Goal: Ask a question

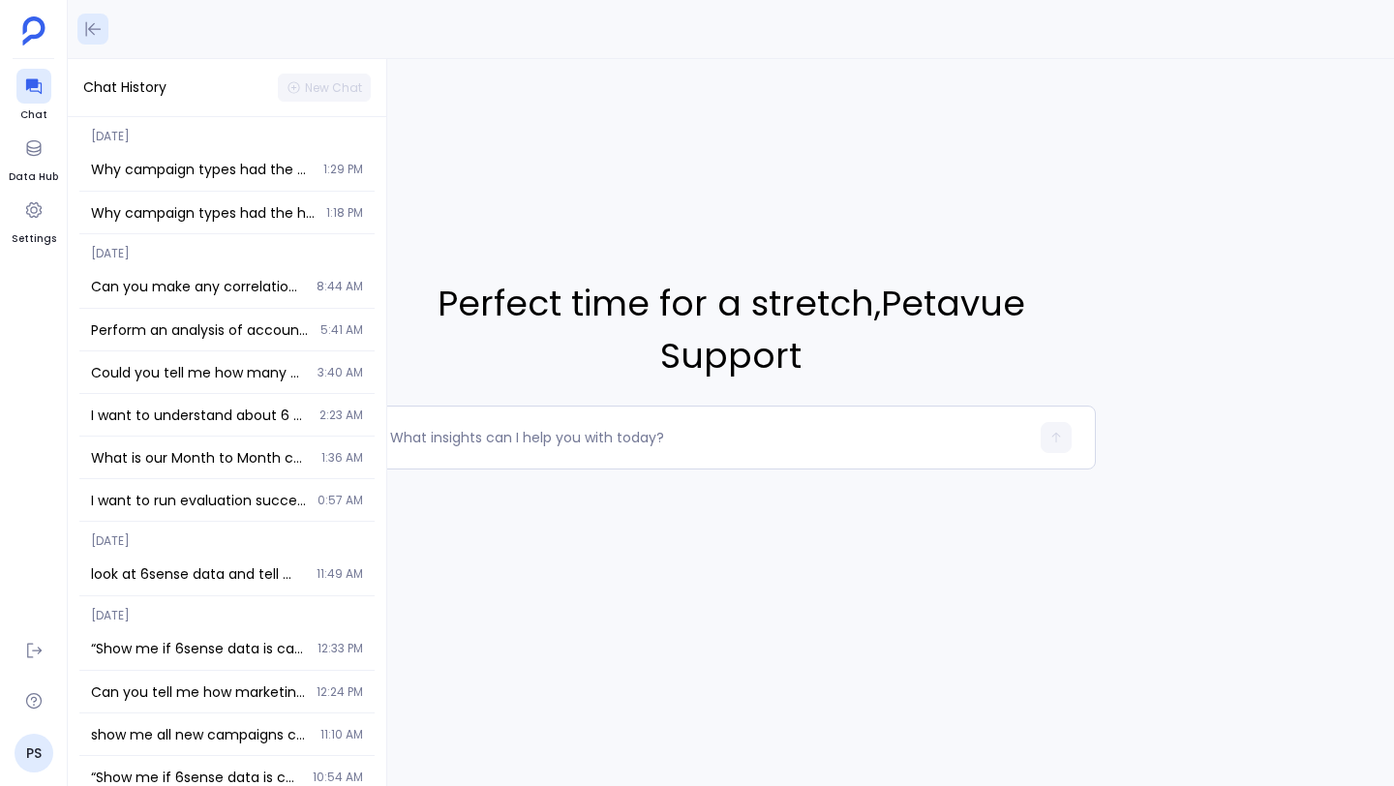
click at [84, 28] on icon at bounding box center [92, 28] width 19 height 19
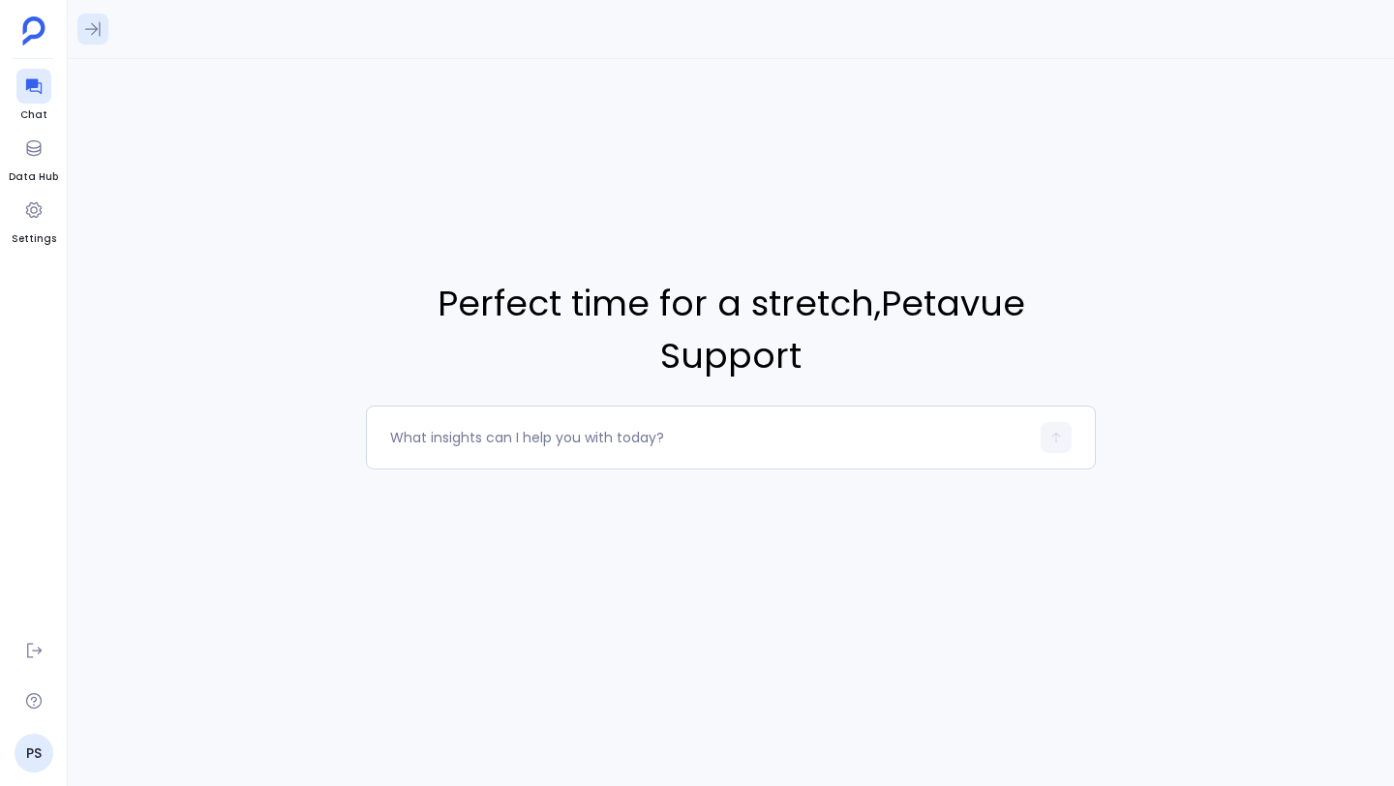
click at [87, 29] on icon at bounding box center [92, 29] width 15 height 15
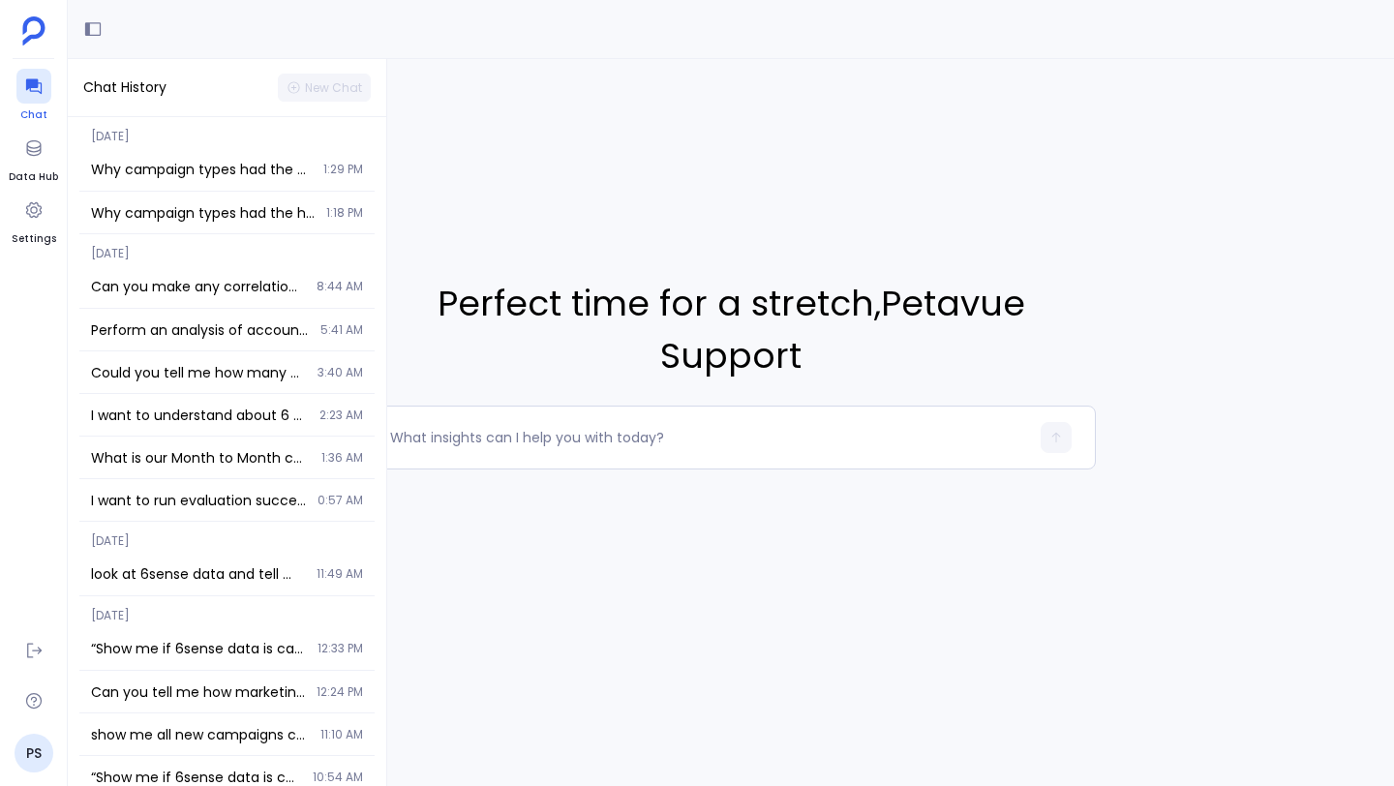
click at [34, 92] on icon at bounding box center [33, 85] width 19 height 19
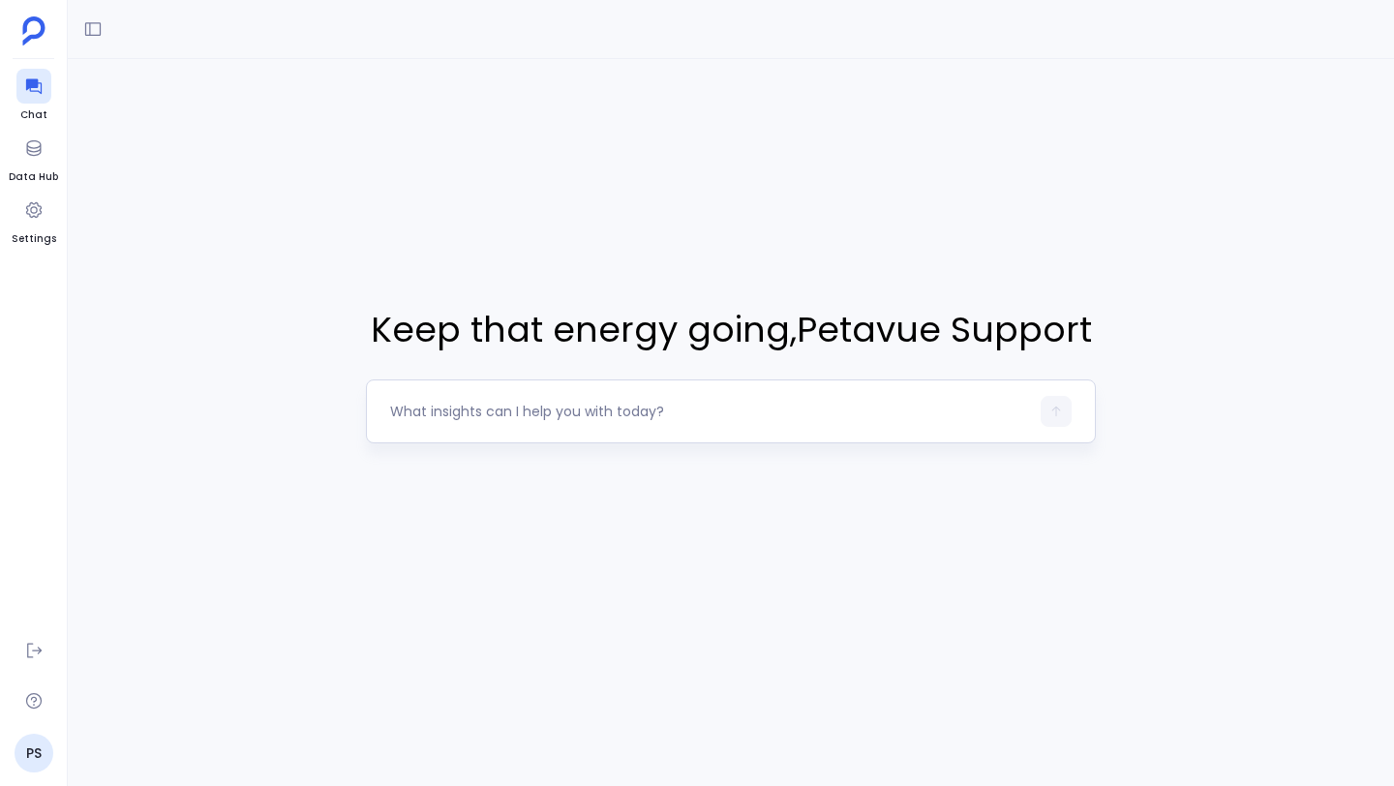
click at [543, 403] on textarea at bounding box center [709, 411] width 639 height 19
type textarea "can you tell me if I can classify opportunities based on late stage and early s…"
click at [1056, 418] on button "button" at bounding box center [1055, 411] width 31 height 31
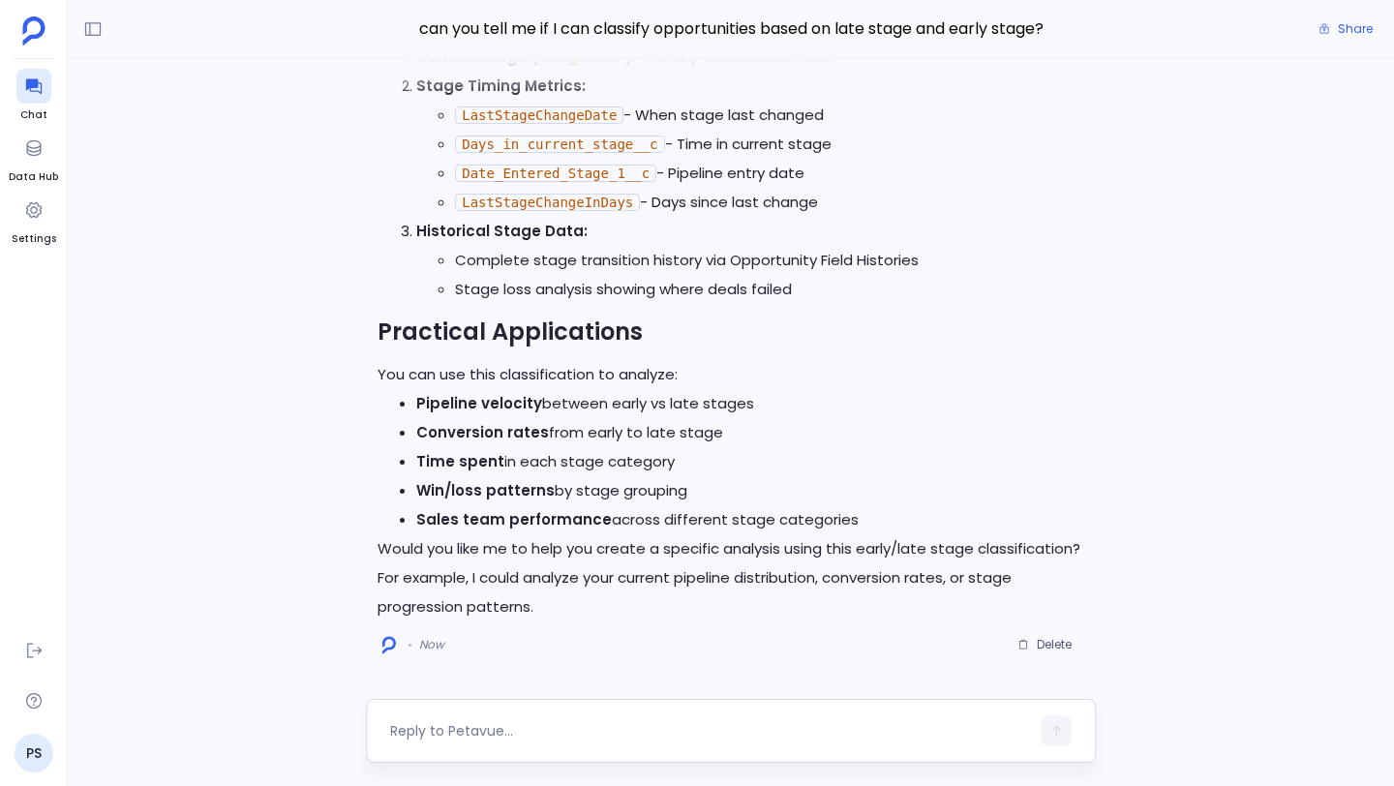
click at [730, 731] on textarea at bounding box center [709, 730] width 639 height 19
click at [699, 721] on textarea at bounding box center [709, 730] width 639 height 19
click at [647, 722] on textarea at bounding box center [709, 730] width 639 height 19
type textarea "Can you tell me the month that"
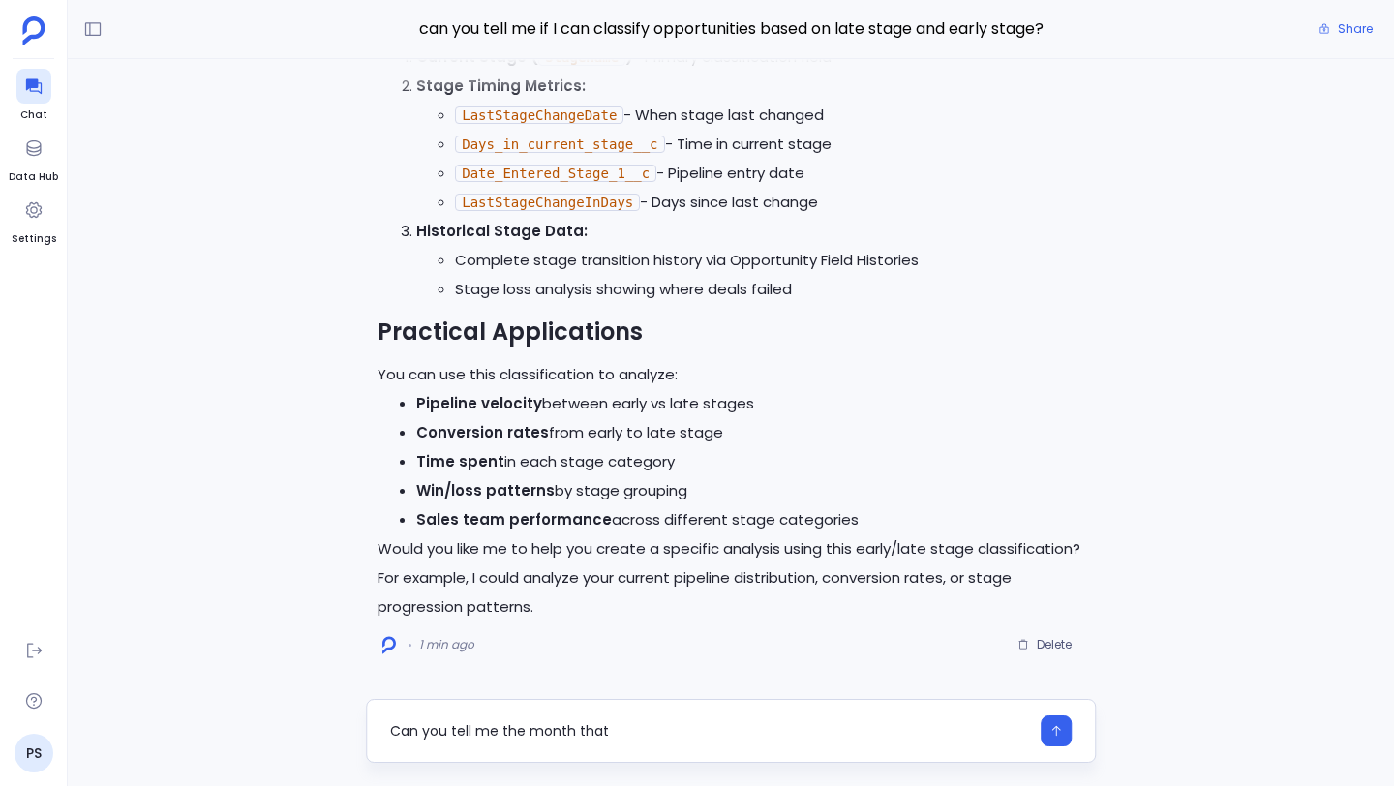
click at [633, 728] on textarea "Can you tell me the month that" at bounding box center [709, 730] width 639 height 19
drag, startPoint x: 633, startPoint y: 728, endPoint x: 354, endPoint y: 734, distance: 278.8
click at [354, 734] on div "Can you tell me the month that" at bounding box center [731, 731] width 1326 height 64
click at [676, 749] on div "Analyze the last 12 months of data and tell me when late stage opportunities ha…" at bounding box center [731, 727] width 730 height 72
click at [745, 715] on textarea "Analyze the last 12 months of data and tell me when late stage opportunities ha…" at bounding box center [709, 727] width 639 height 39
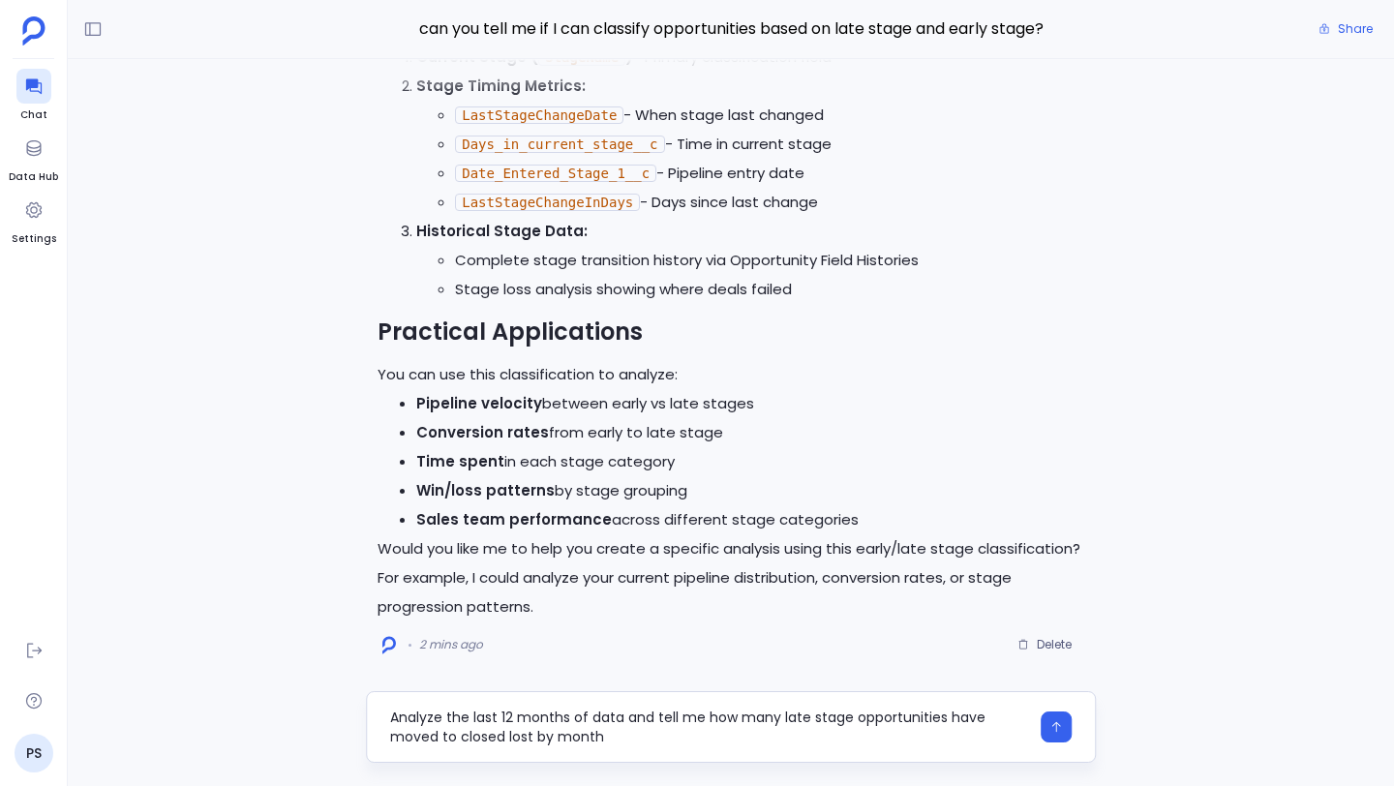
click at [747, 739] on textarea "Analyze the last 12 months of data and tell me how many late stage opportunitie…" at bounding box center [709, 727] width 639 height 39
click at [865, 742] on textarea "Analyze the last 12 months of data and tell me how many late stage opportunitie…" at bounding box center [709, 727] width 639 height 39
type textarea "Analyze the last 12 months of data and tell me how many late stage opportunitie…"
click at [1056, 730] on icon "button" at bounding box center [1056, 727] width 14 height 14
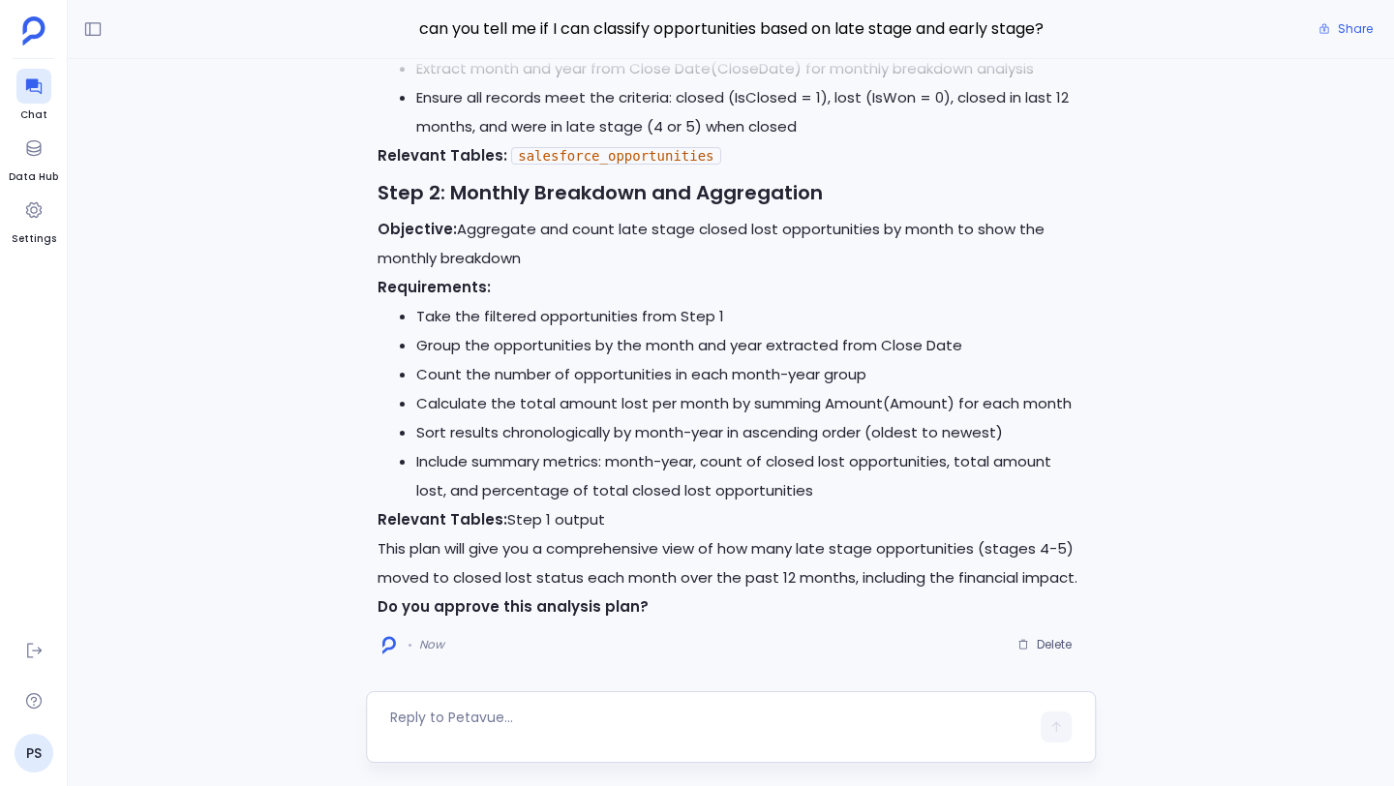
click at [495, 721] on textarea at bounding box center [709, 727] width 639 height 39
type textarea "Approve"
click at [1052, 728] on icon "button" at bounding box center [1056, 731] width 14 height 14
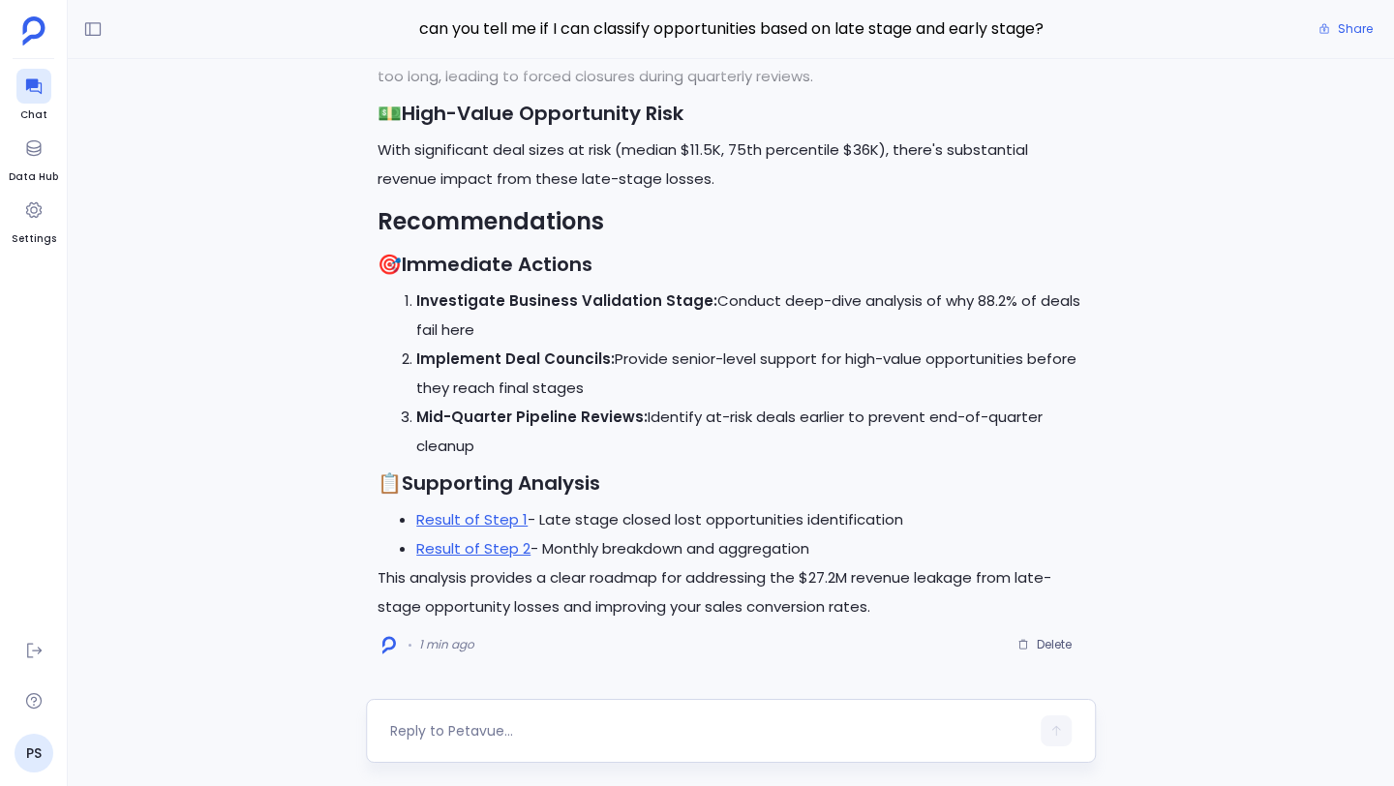
click at [543, 728] on textarea at bounding box center [709, 730] width 639 height 19
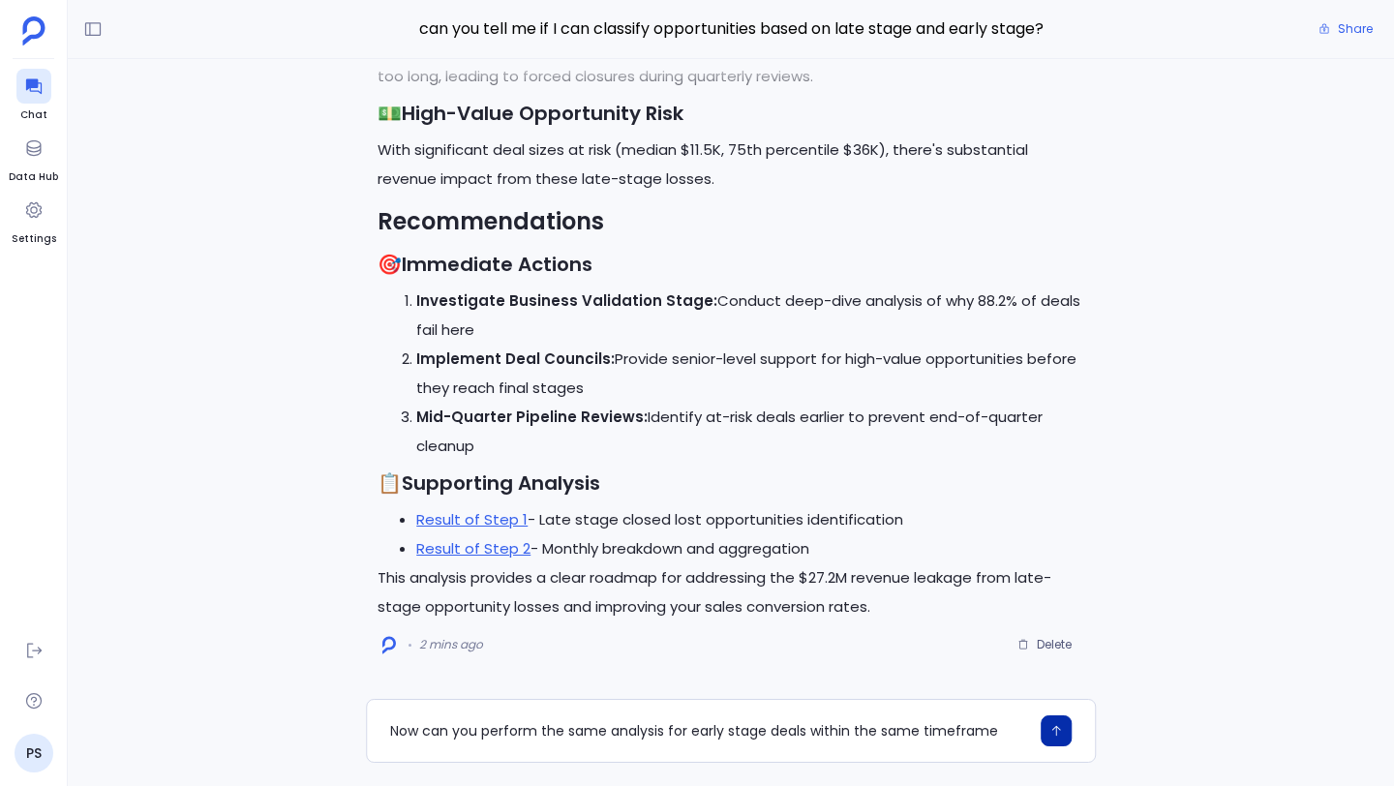
type textarea "Now can you perform the same analysis for early stage deals within the same tim…"
click at [1063, 728] on button "button" at bounding box center [1055, 730] width 31 height 31
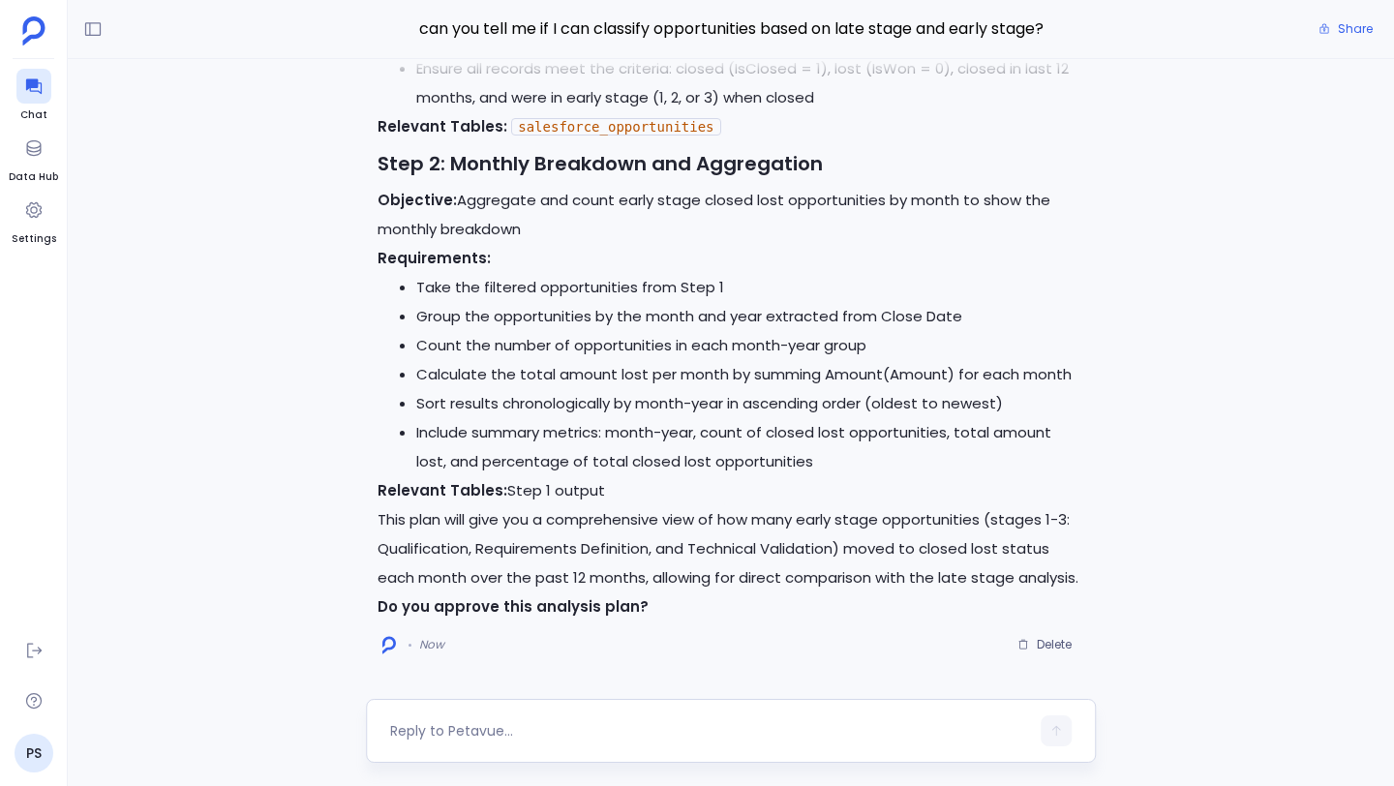
click at [589, 726] on textarea at bounding box center [709, 730] width 639 height 19
type textarea "approve"
click at [1054, 719] on button "button" at bounding box center [1055, 730] width 31 height 31
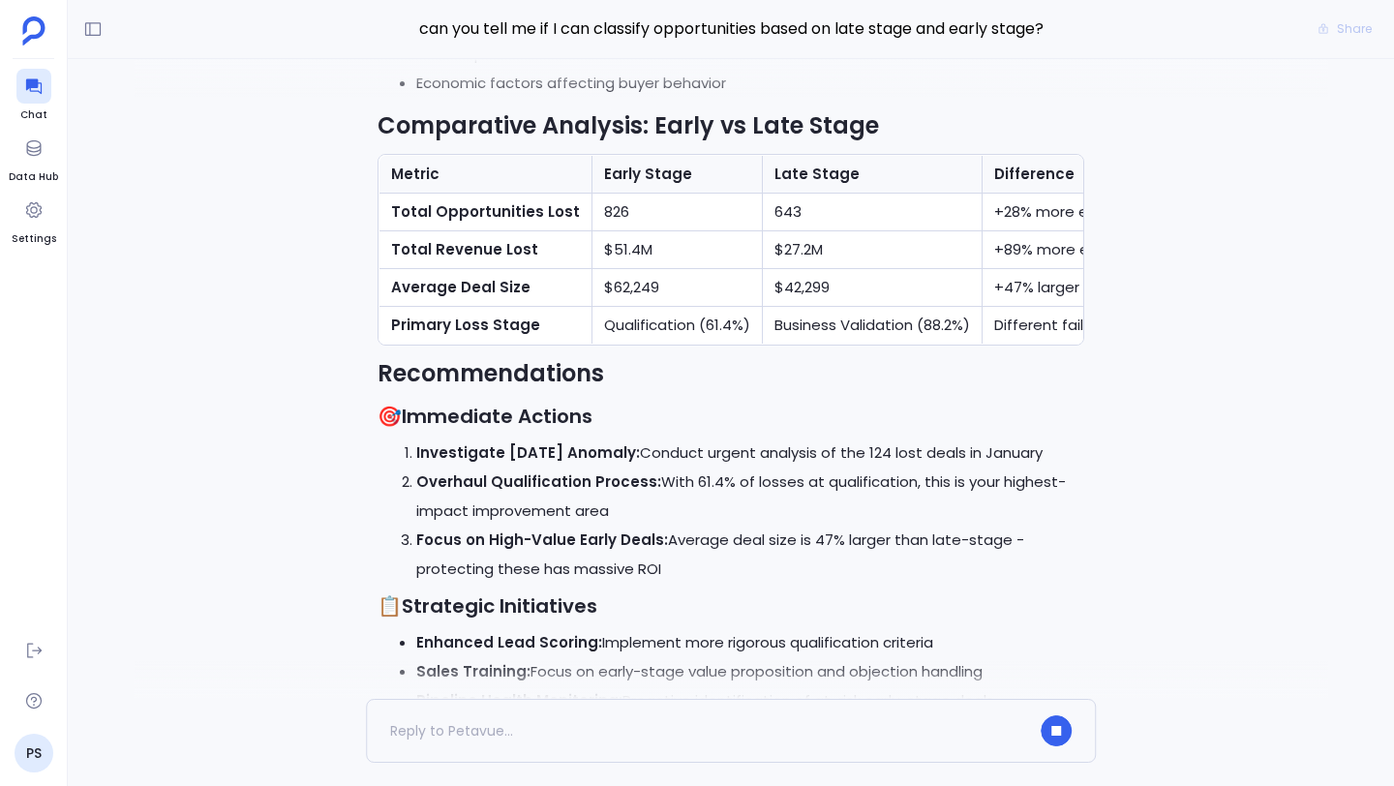
scroll to position [-427, 0]
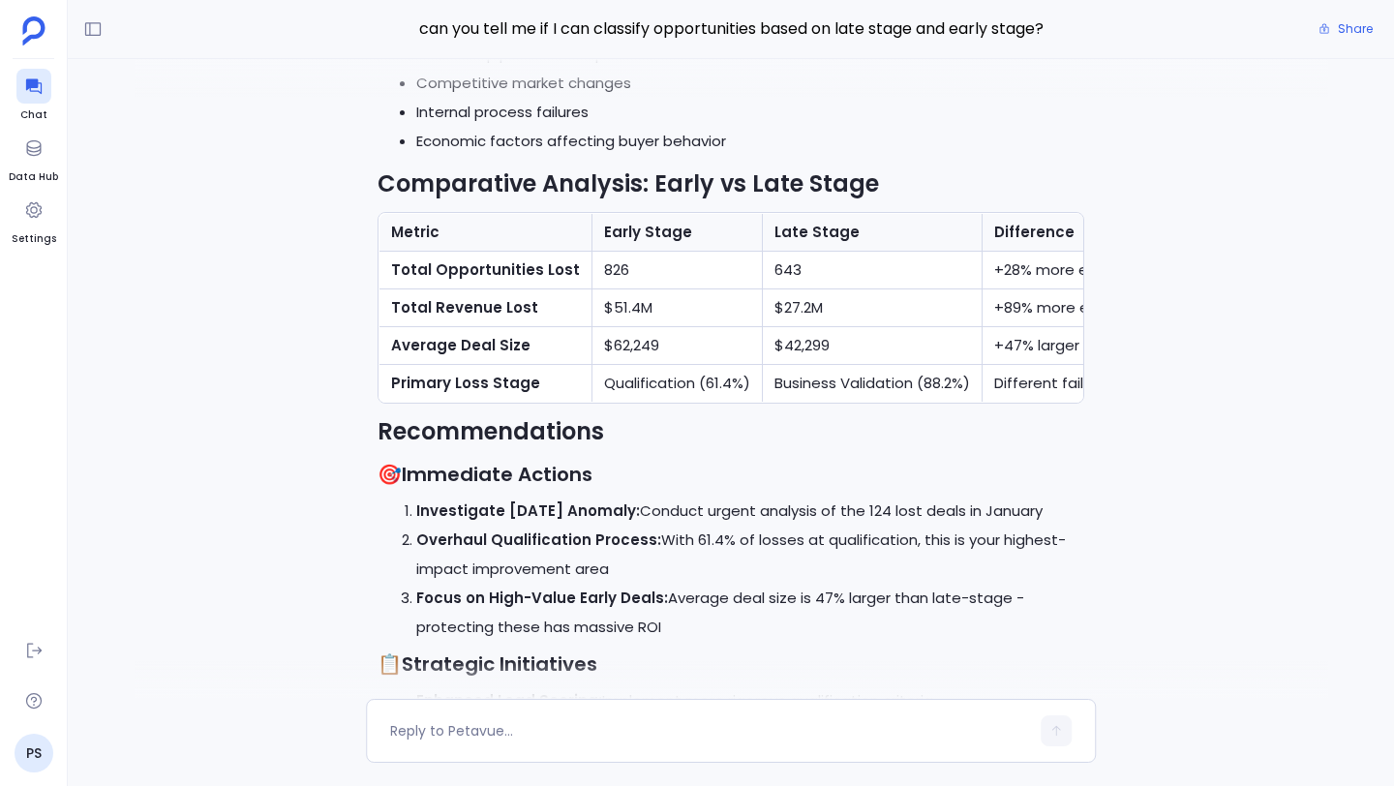
click at [1032, 289] on td "+89% more early" at bounding box center [1075, 308] width 186 height 38
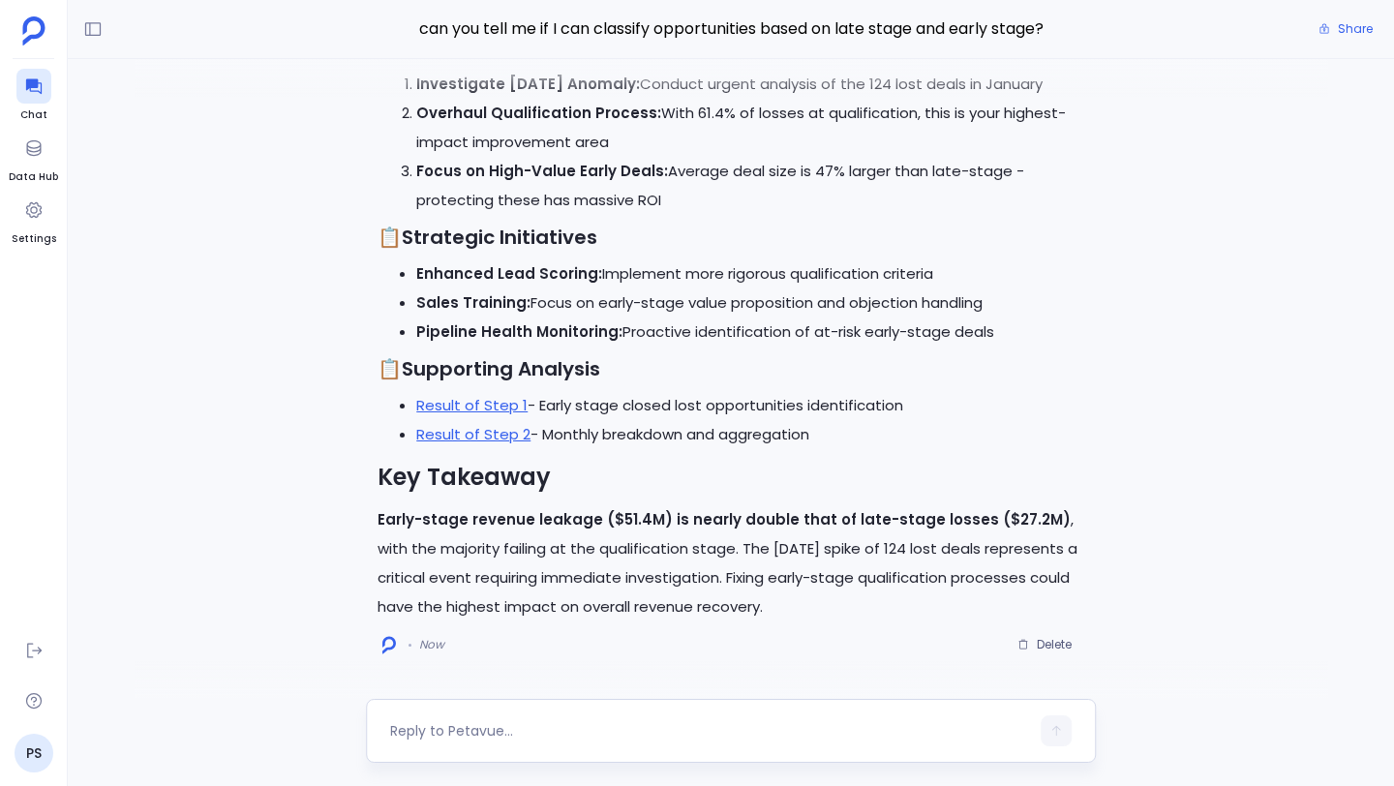
click at [828, 716] on div at bounding box center [709, 730] width 639 height 31
click at [812, 720] on div at bounding box center [709, 730] width 639 height 31
click at [785, 713] on div at bounding box center [731, 731] width 730 height 64
click at [684, 731] on textarea at bounding box center [709, 730] width 639 height 19
type textarea "N"
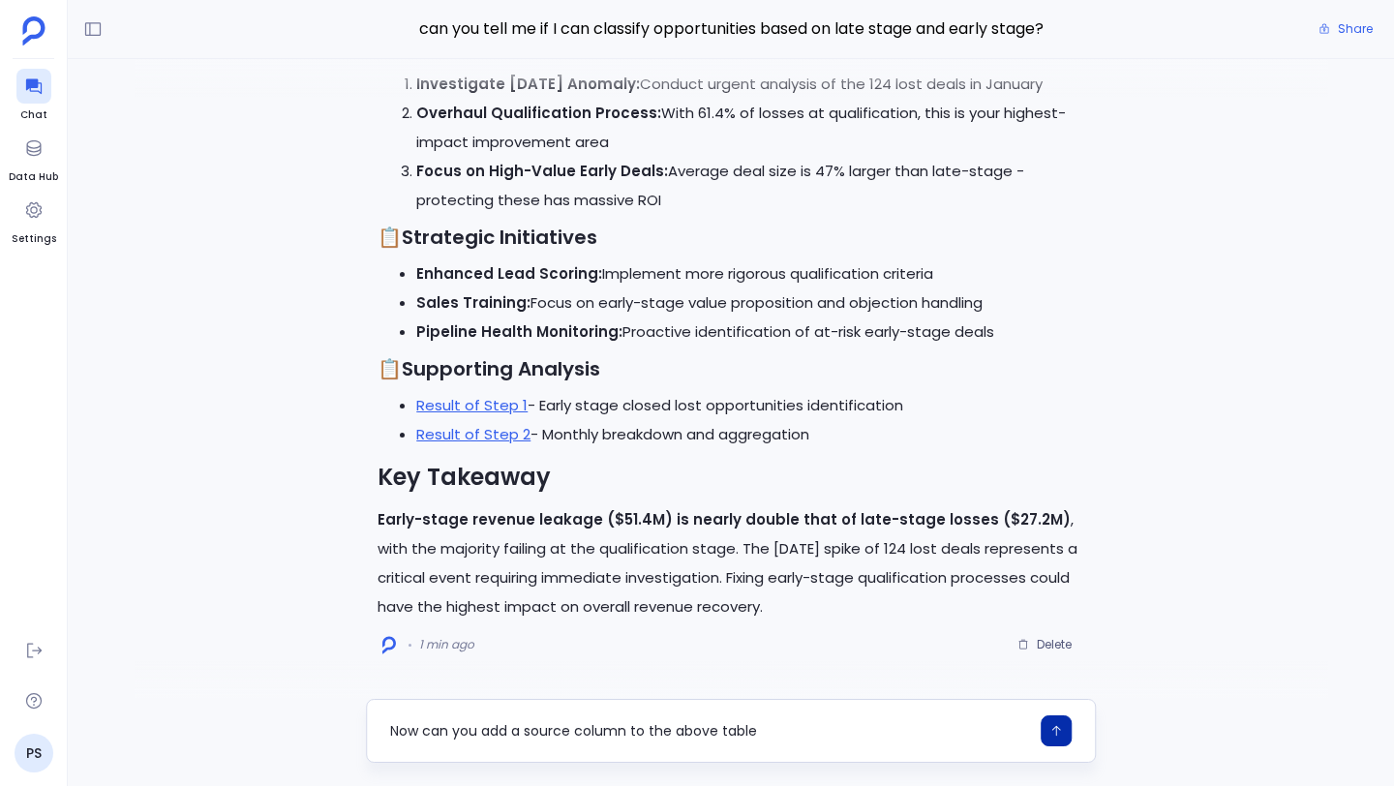
type textarea "Now can you add a source column to the above table"
click at [1055, 736] on icon "button" at bounding box center [1056, 731] width 14 height 14
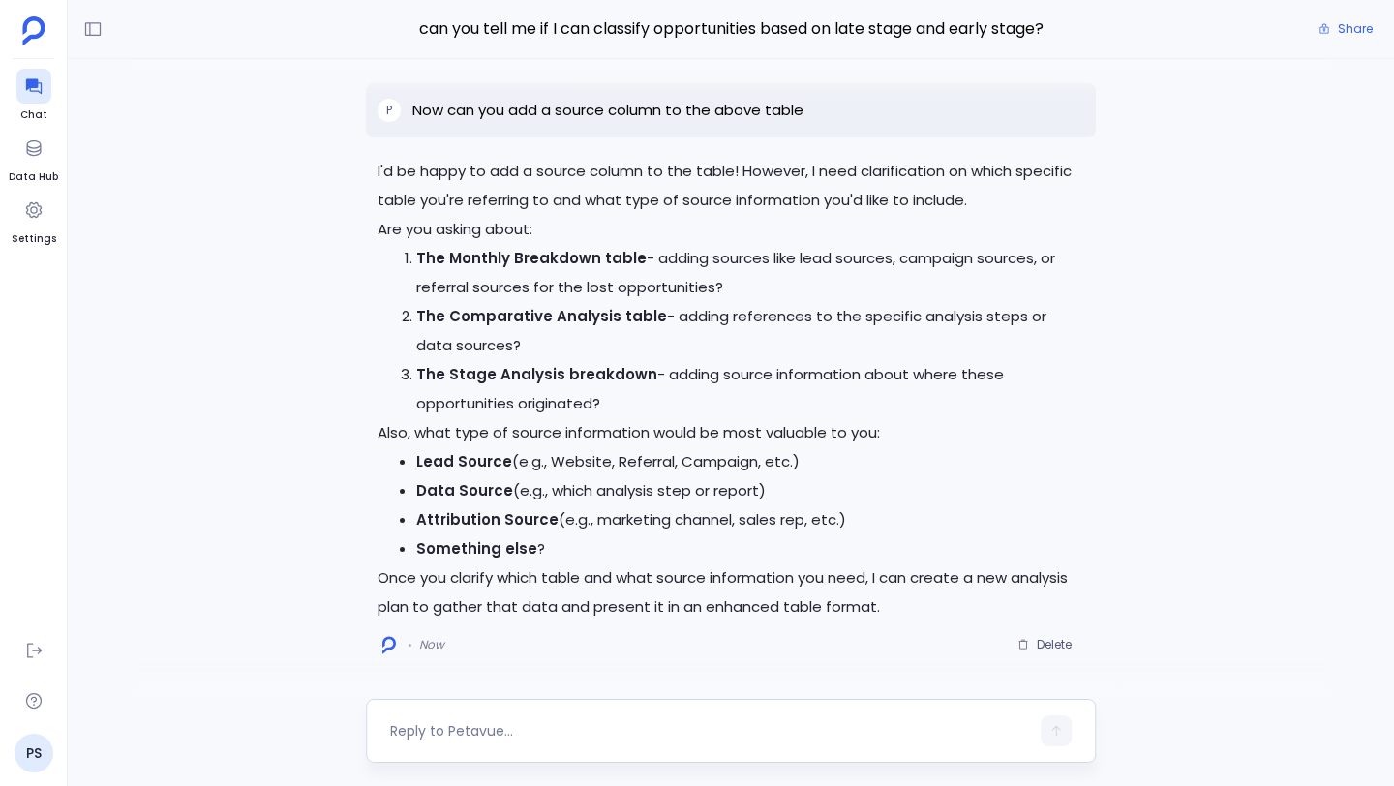
click at [871, 727] on textarea at bounding box center [709, 730] width 639 height 19
type textarea "lead source, attribution source"
click at [1049, 730] on icon "button" at bounding box center [1056, 731] width 14 height 14
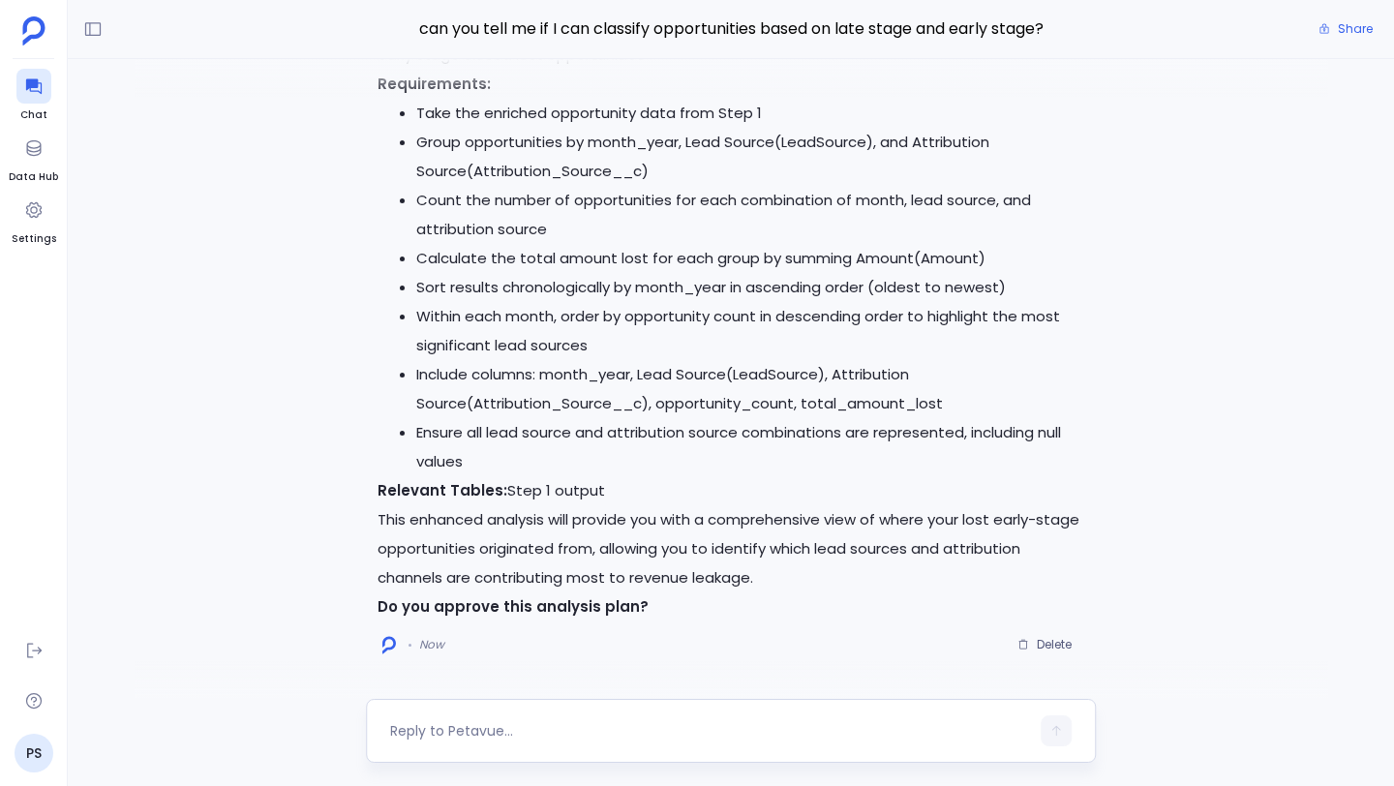
click at [565, 721] on textarea at bounding box center [709, 730] width 639 height 19
type textarea "approve"
click at [1060, 733] on icon "button" at bounding box center [1056, 731] width 14 height 14
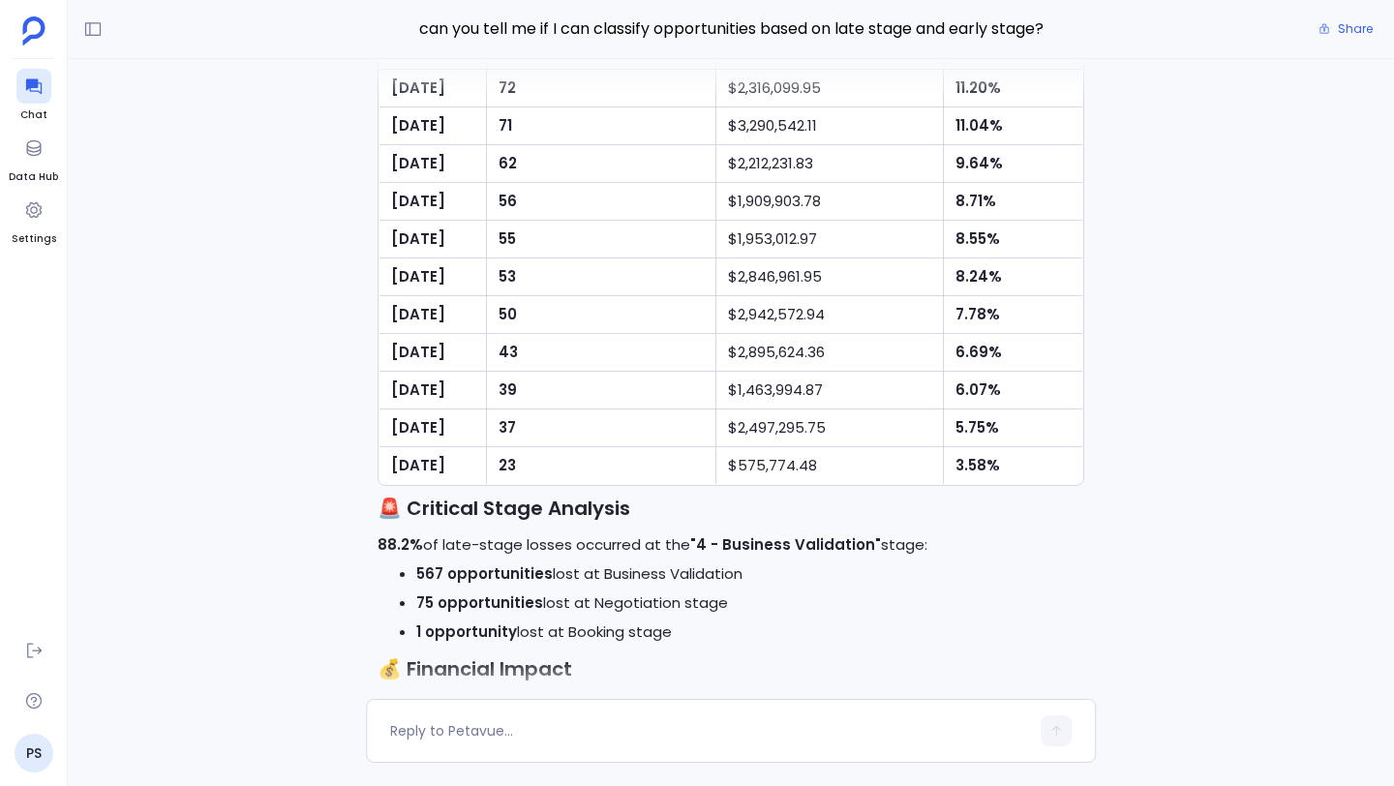
scroll to position [-12231, 0]
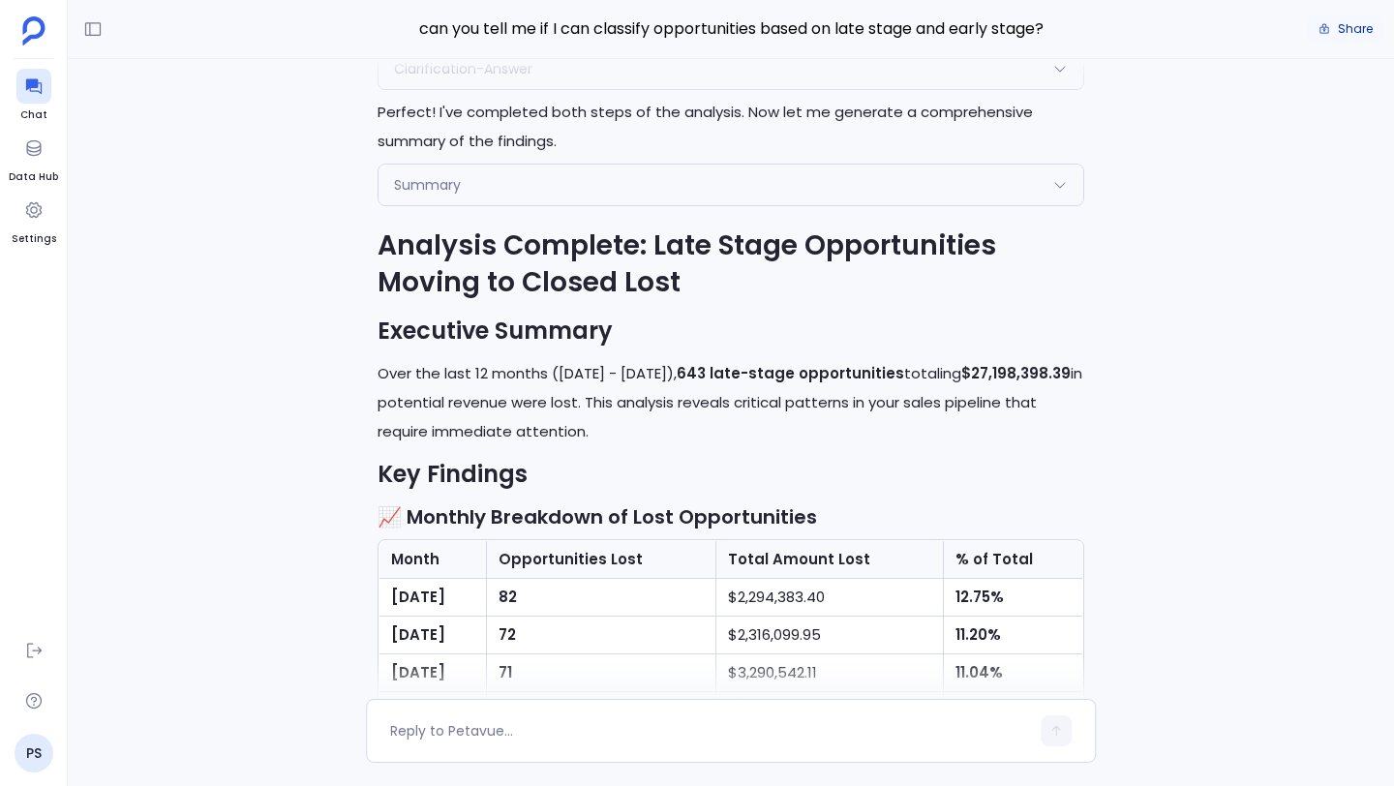
click at [1335, 35] on button "Share" at bounding box center [1345, 28] width 77 height 27
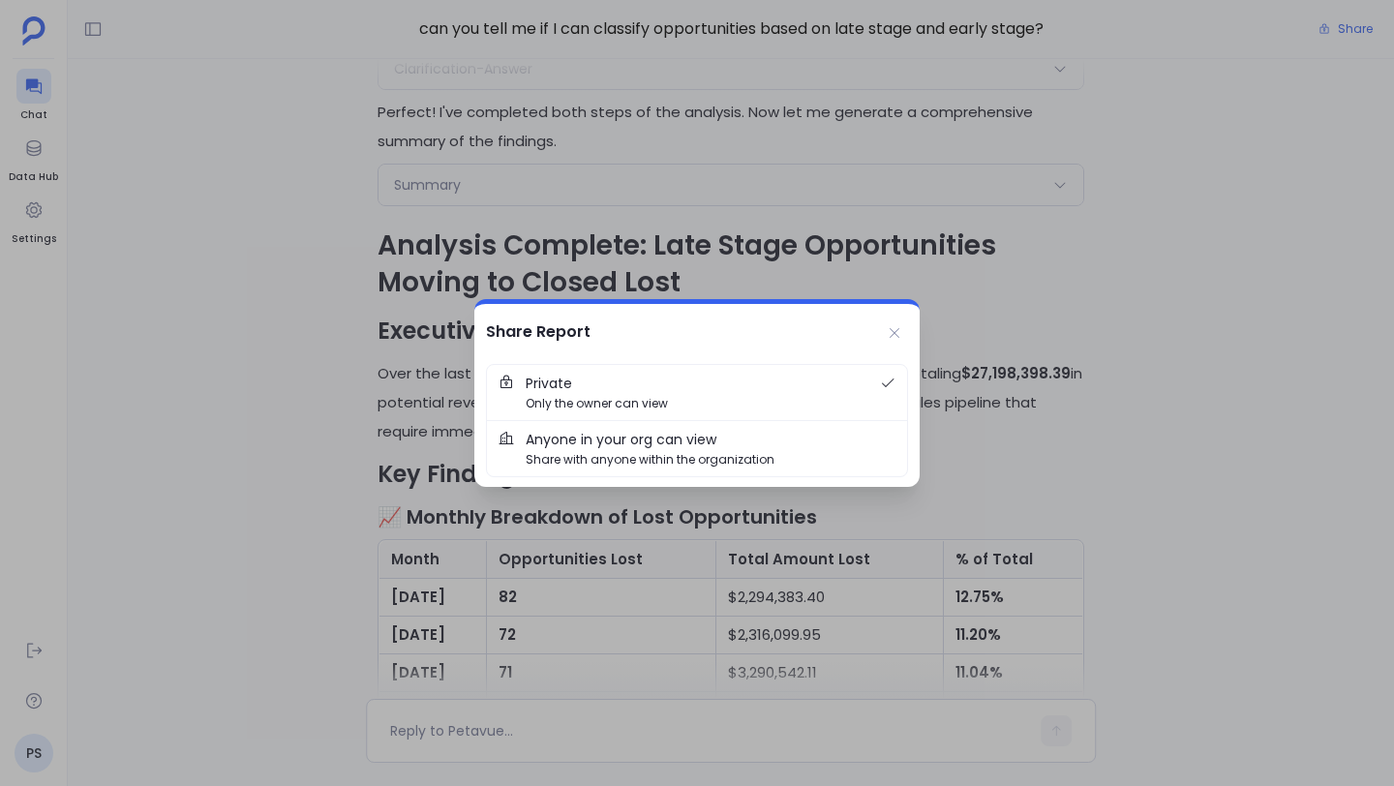
click at [714, 440] on span "Anyone in your org can view" at bounding box center [621, 439] width 191 height 21
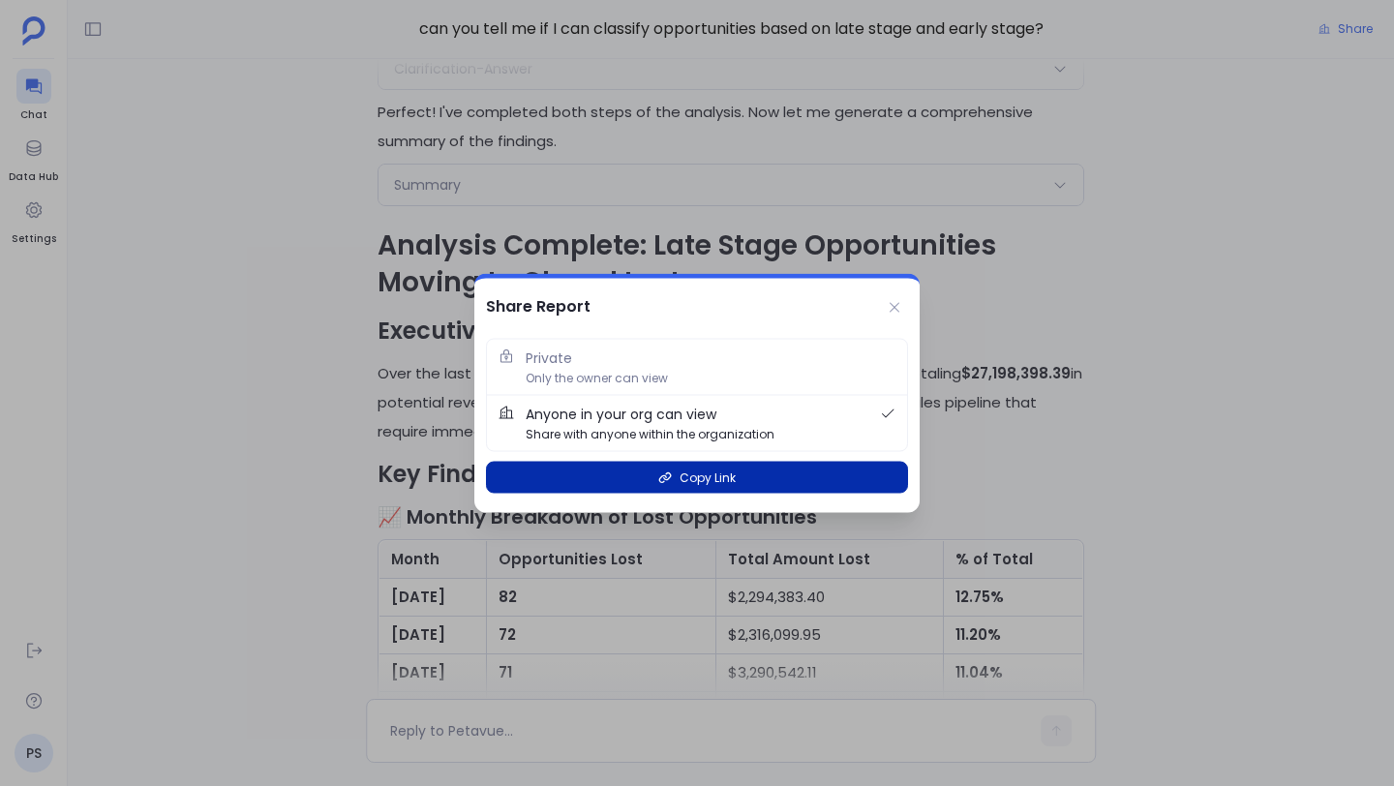
click at [730, 469] on span "Copy Link" at bounding box center [707, 477] width 56 height 18
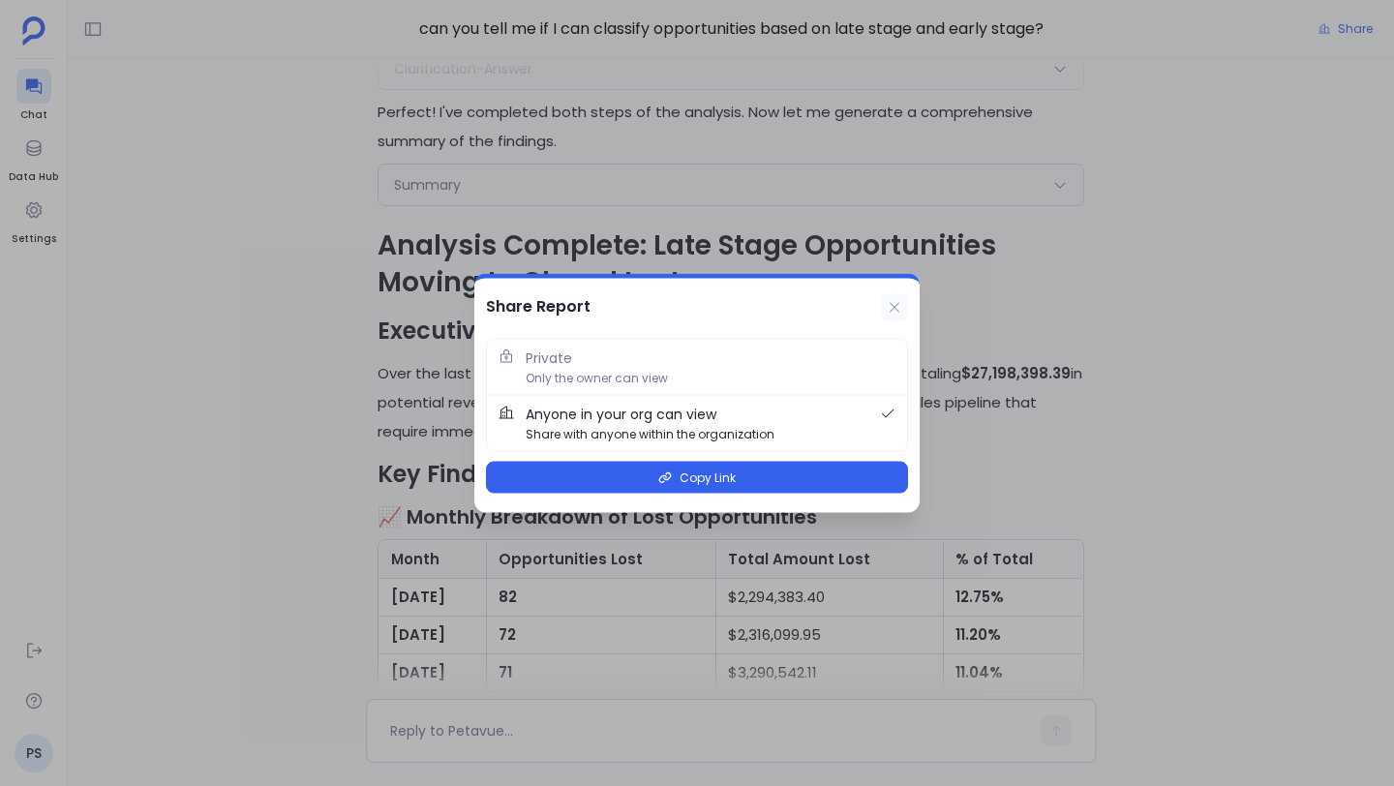
click at [898, 304] on icon at bounding box center [894, 307] width 15 height 15
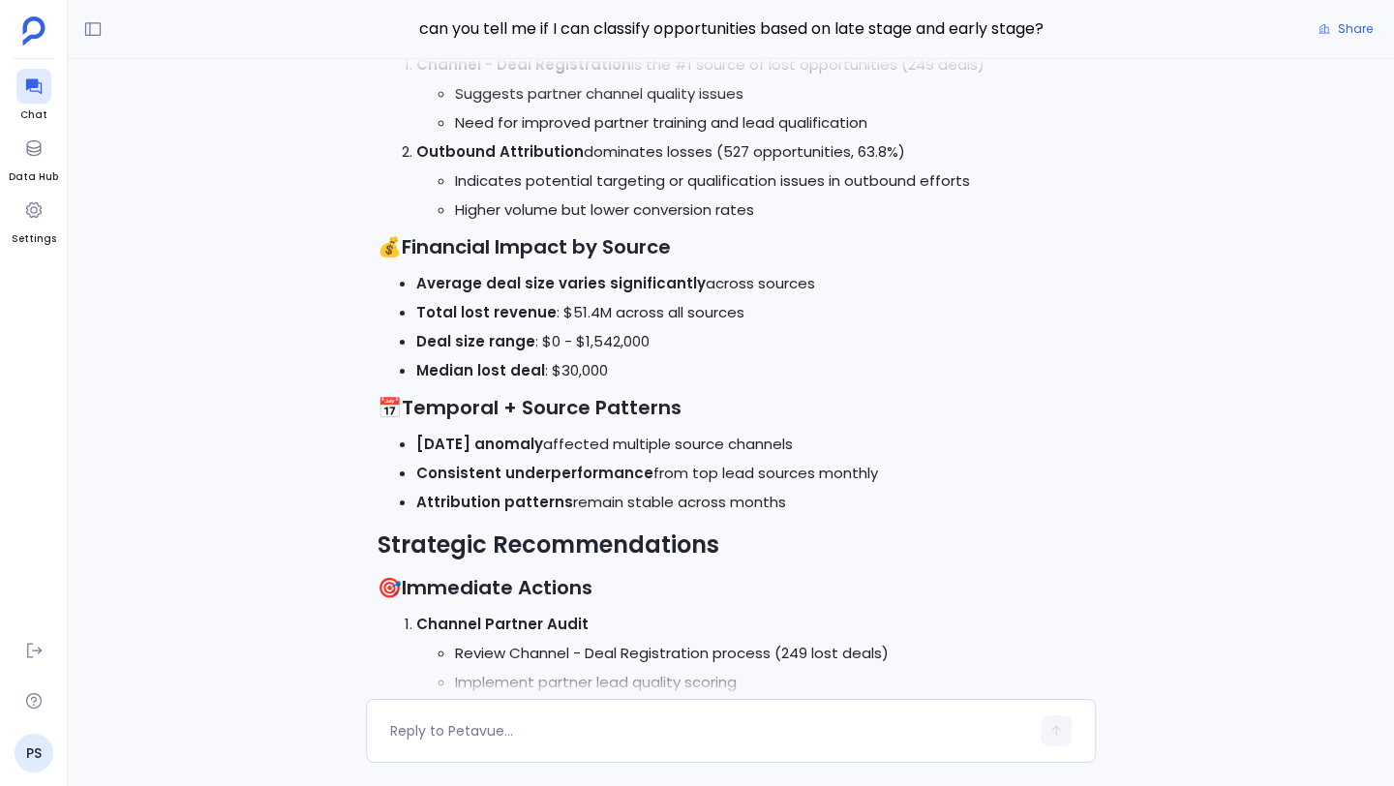
scroll to position [0, 0]
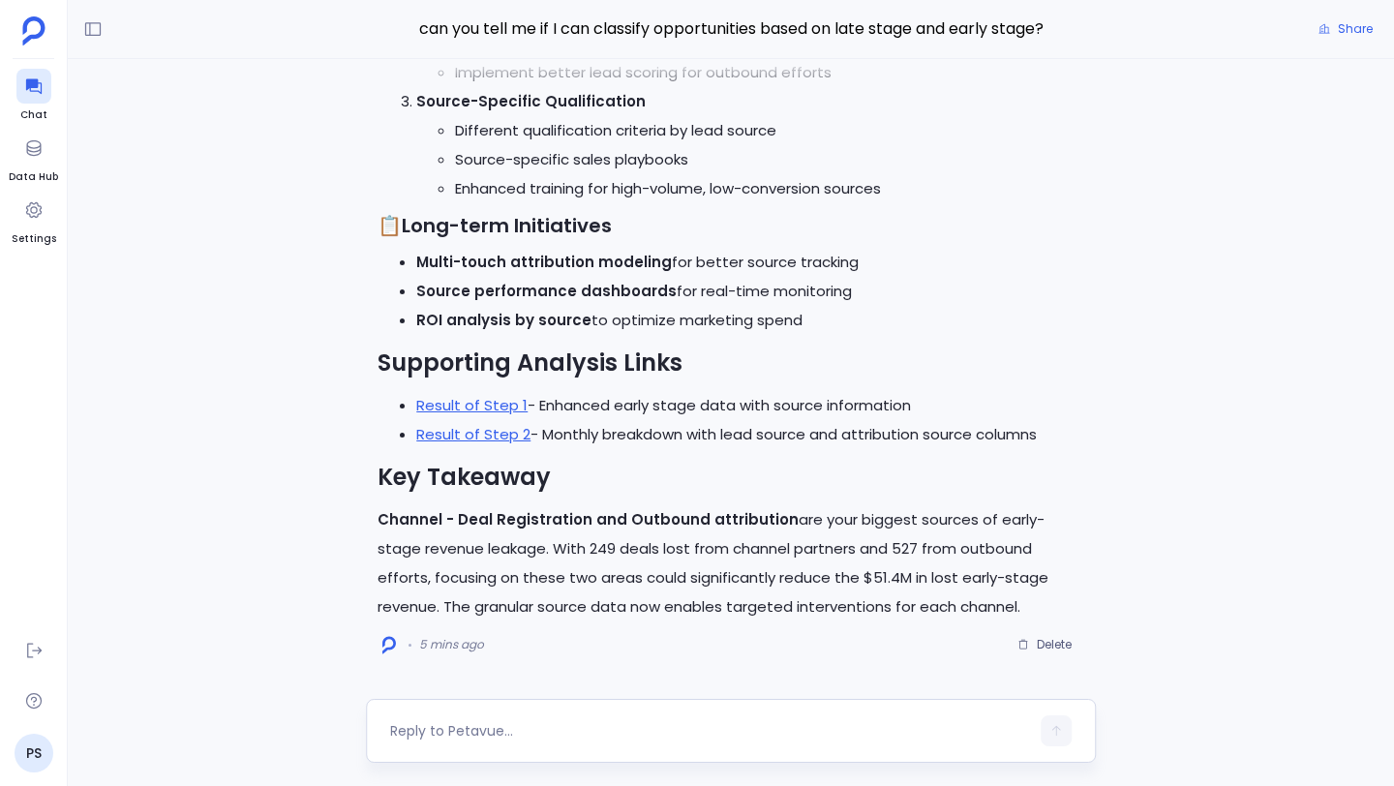
click at [708, 719] on div at bounding box center [709, 730] width 639 height 31
click at [667, 733] on textarea at bounding box center [709, 730] width 639 height 19
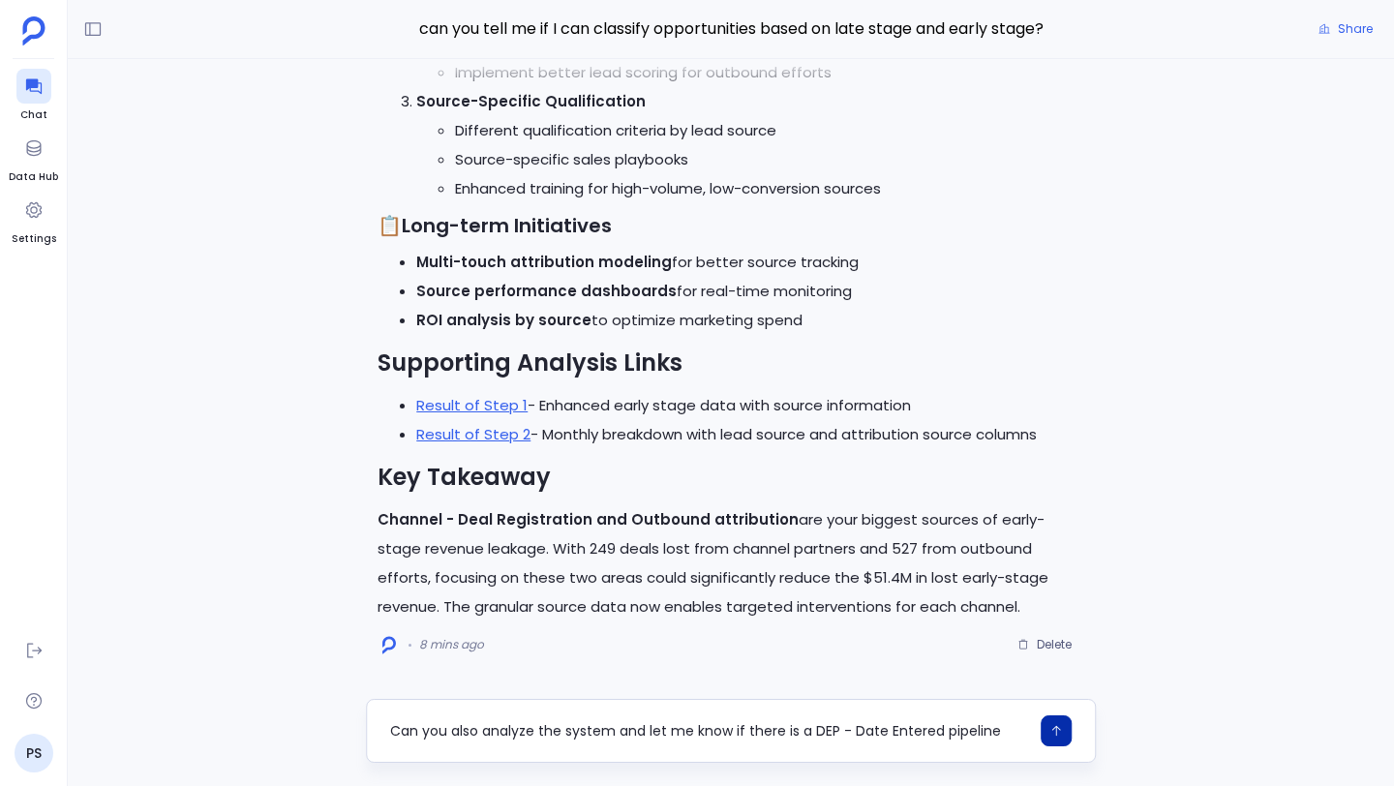
type textarea "Can you also analyze the system and let me know if there is a DEP - Date Entere…"
